Goal: Task Accomplishment & Management: Manage account settings

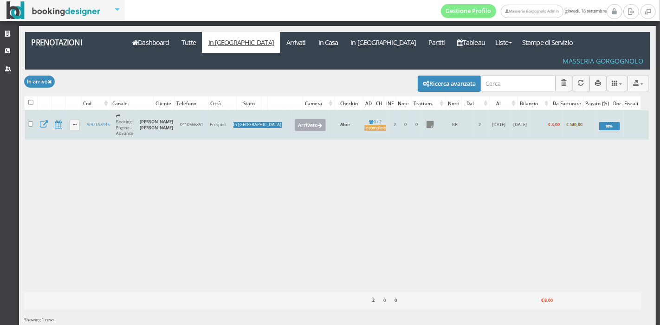
click at [295, 119] on button "Arrivato" at bounding box center [310, 125] width 31 height 12
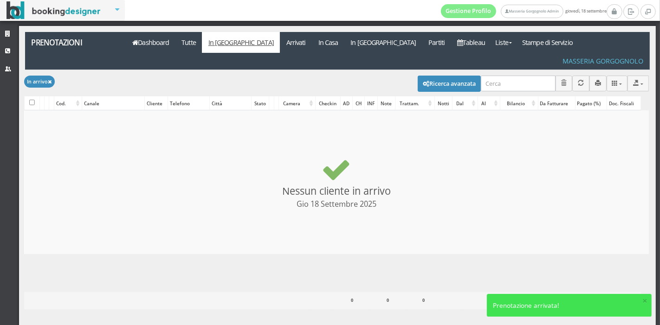
checkbox input "false"
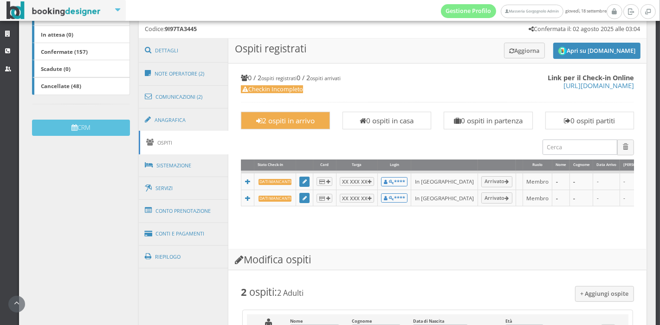
scroll to position [223, 0]
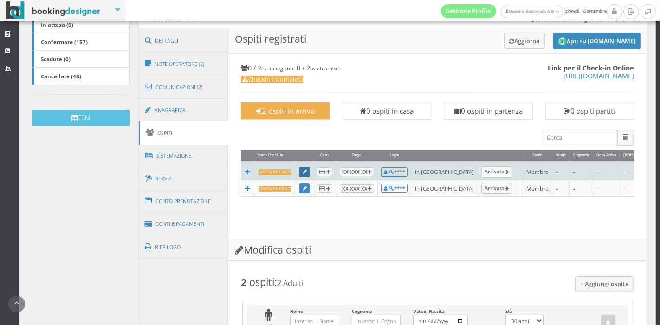
click at [303, 171] on icon at bounding box center [305, 172] width 4 height 5
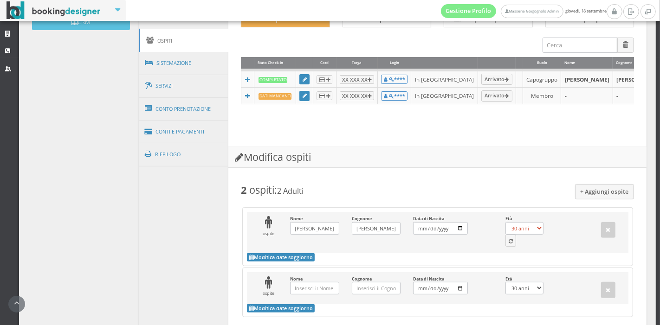
scroll to position [331, 0]
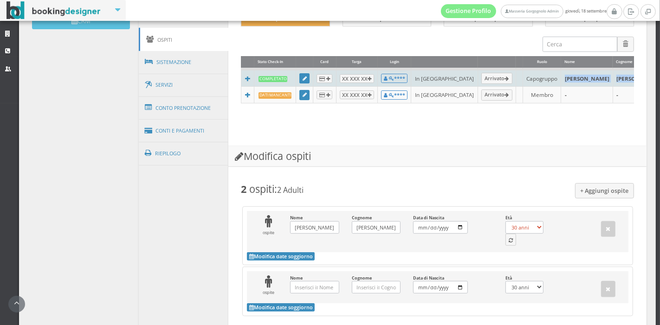
drag, startPoint x: 528, startPoint y: 73, endPoint x: 580, endPoint y: 84, distance: 54.0
click at [580, 84] on tr "Completato XX XXX XX **** In Arrivo Arrivato Capogruppo Benjamin John Wright - …" at bounding box center [537, 78] width 593 height 18
copy tr "Benjamin John Wright"
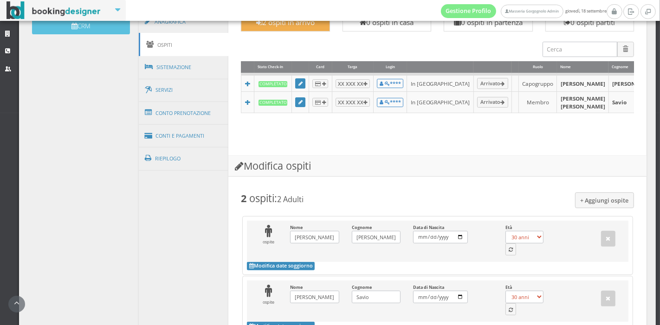
scroll to position [412, 0]
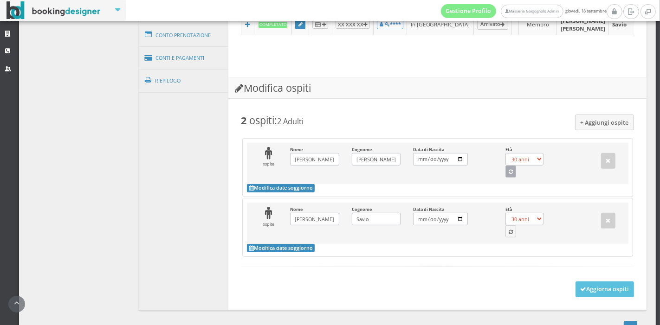
click at [505, 178] on button "button" at bounding box center [510, 172] width 11 height 12
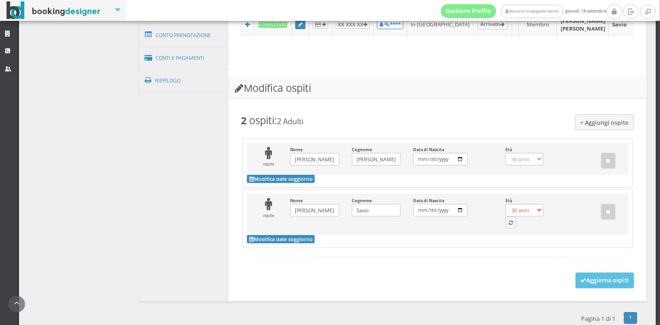
select select "36"
click at [509, 226] on icon "button" at bounding box center [511, 223] width 4 height 5
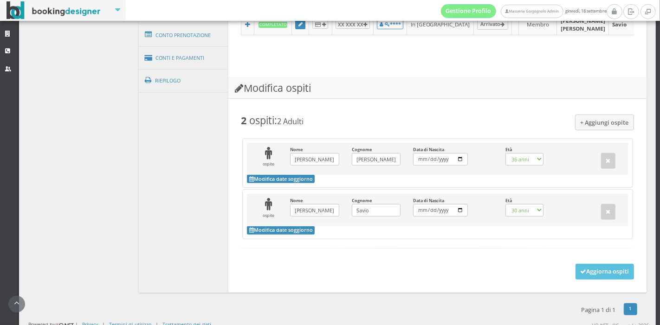
select select "35"
click at [578, 280] on button "Aggiorna ospiti" at bounding box center [604, 272] width 59 height 16
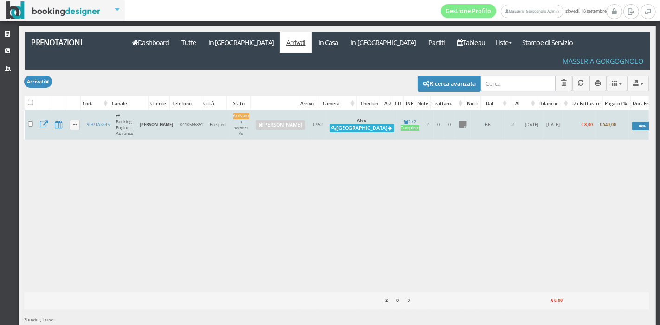
click at [333, 124] on button "Alloggia" at bounding box center [361, 128] width 64 height 8
